Goal: Task Accomplishment & Management: Complete application form

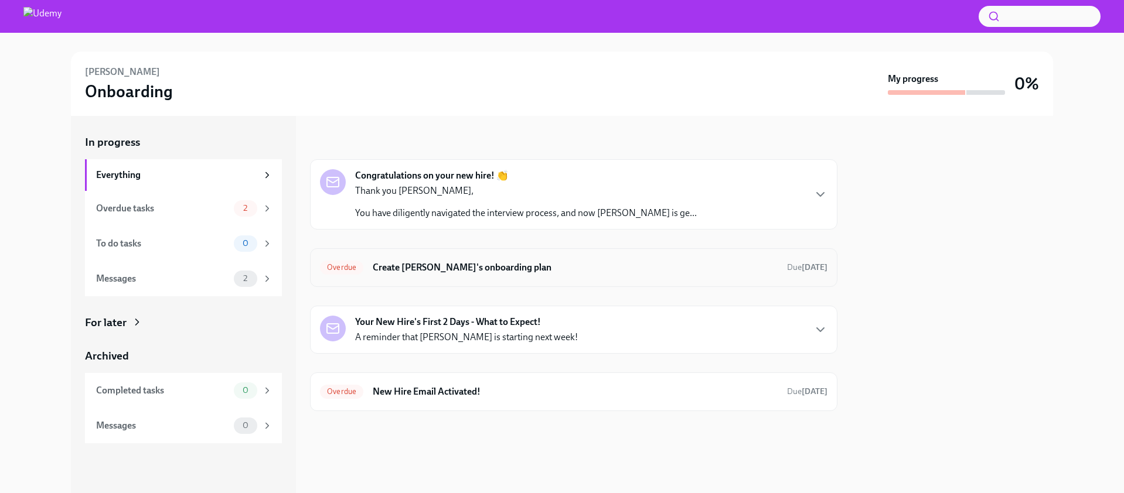
click at [732, 274] on div "Overdue Create [PERSON_NAME]'s onboarding plan Due [DATE]" at bounding box center [573, 267] width 507 height 19
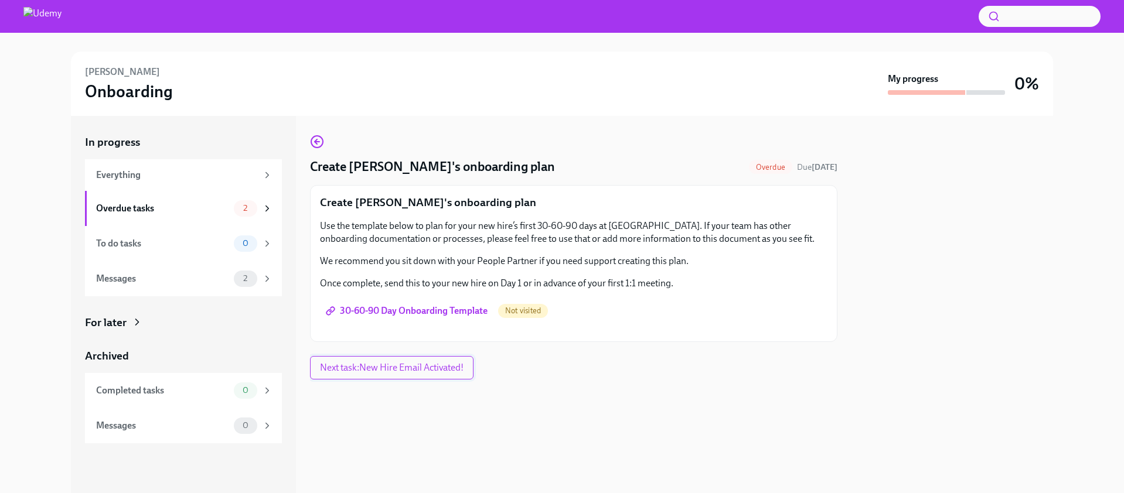
click at [455, 370] on span "Next task : New Hire Email Activated!" at bounding box center [392, 368] width 144 height 12
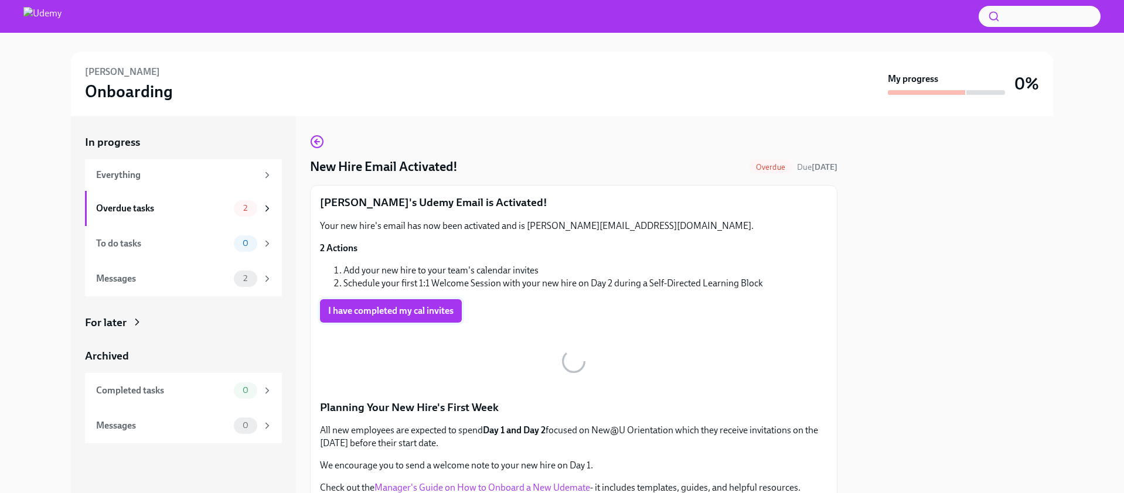
click at [430, 310] on span "I have completed my cal invites" at bounding box center [390, 311] width 125 height 12
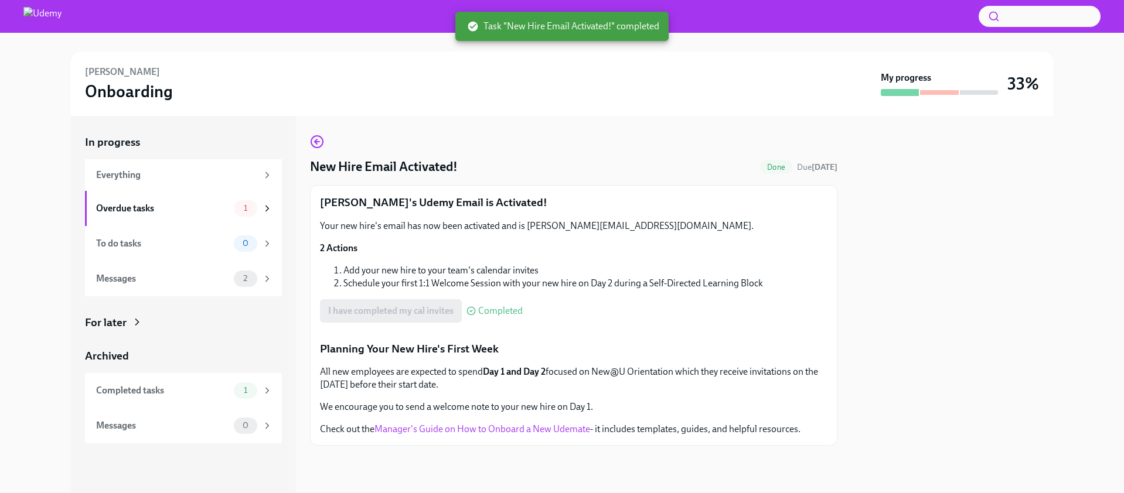
scroll to position [252, 0]
click at [674, 414] on p "We encourage you to send a welcome note to your new hire on Day 1." at bounding box center [573, 407] width 507 height 13
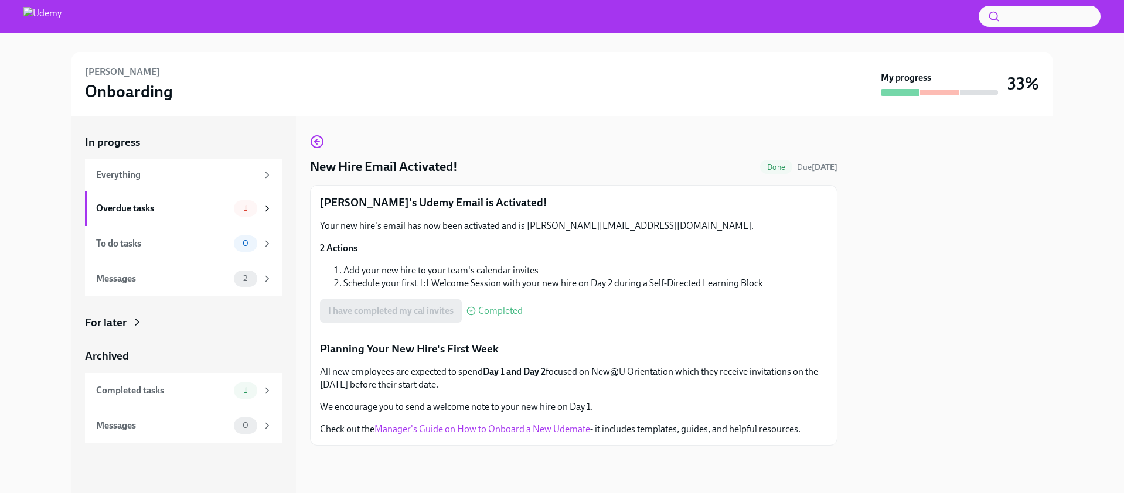
click at [503, 435] on link "Manager's Guide on How to Onboard a New Udemate" at bounding box center [482, 429] width 216 height 11
click at [160, 205] on div "Overdue tasks" at bounding box center [162, 208] width 133 height 13
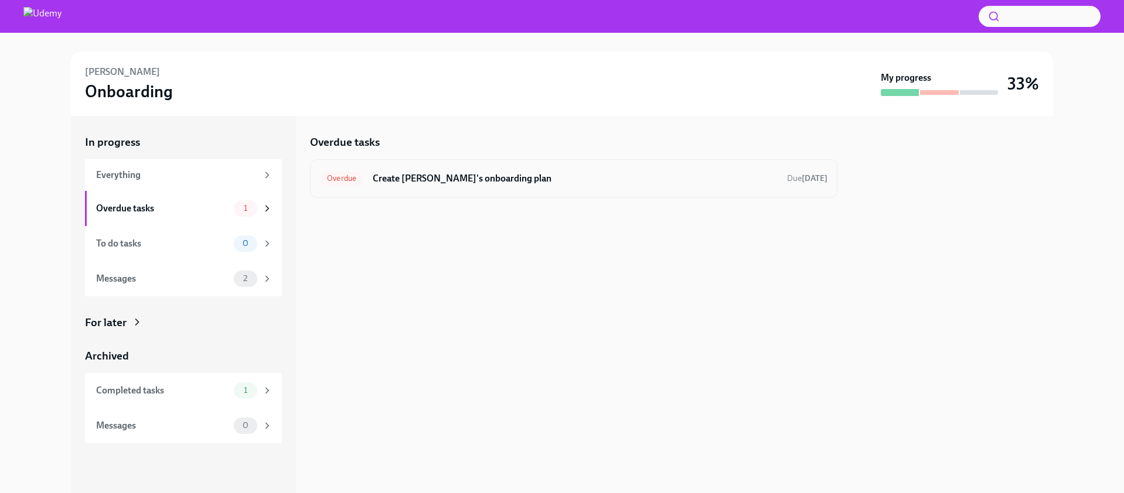
click at [732, 178] on h6 "Create [PERSON_NAME]'s onboarding plan" at bounding box center [575, 178] width 405 height 13
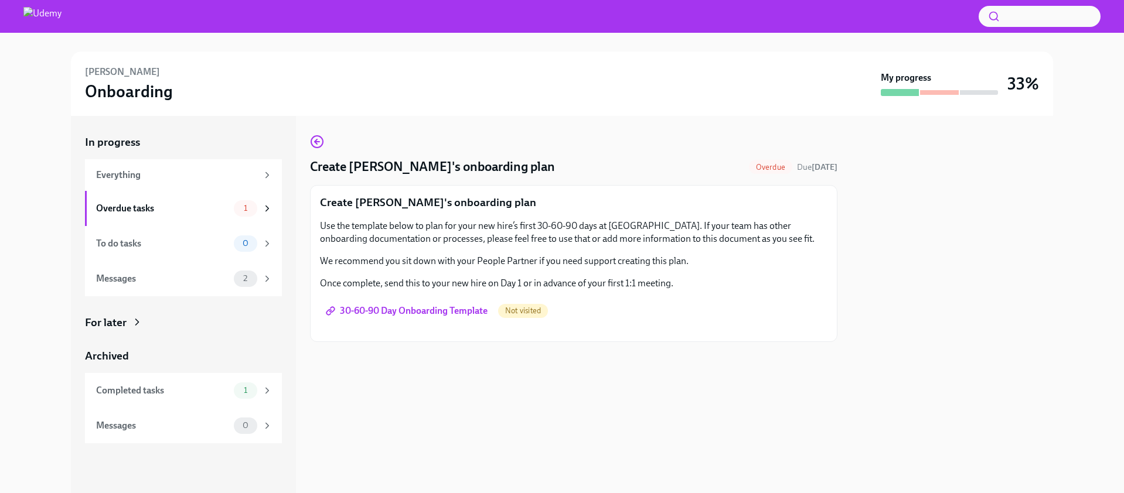
click at [640, 293] on div "Create [PERSON_NAME]'s onboarding plan Use the template below to plan for your …" at bounding box center [573, 263] width 507 height 137
click at [405, 313] on span "30-60-90 Day Onboarding Template" at bounding box center [407, 311] width 159 height 12
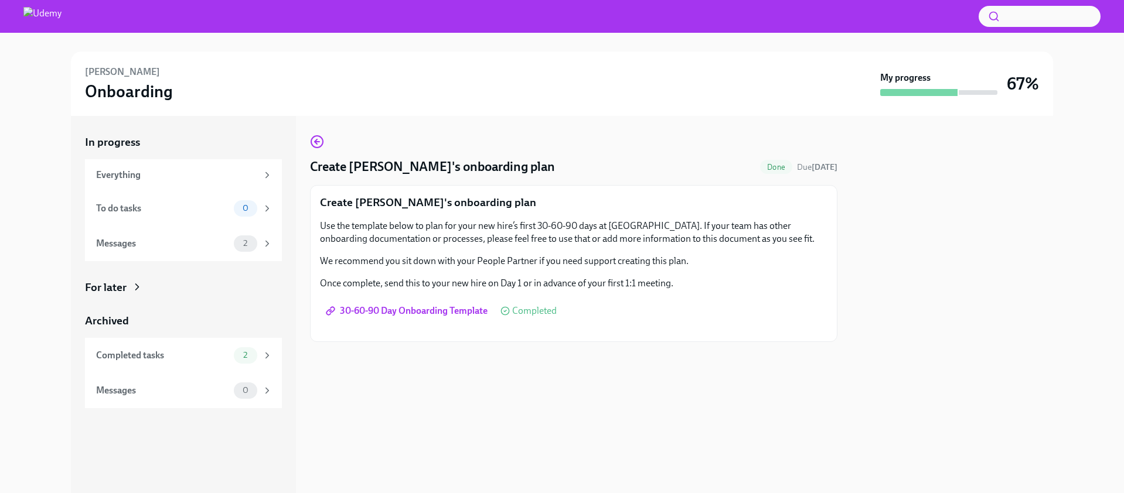
drag, startPoint x: 557, startPoint y: 340, endPoint x: 496, endPoint y: 339, distance: 60.9
click at [557, 340] on div "Create [PERSON_NAME]'s onboarding plan Use the template below to plan for your …" at bounding box center [573, 263] width 527 height 157
click at [161, 245] on div "Messages" at bounding box center [162, 243] width 133 height 13
